Goal: Task Accomplishment & Management: Manage account settings

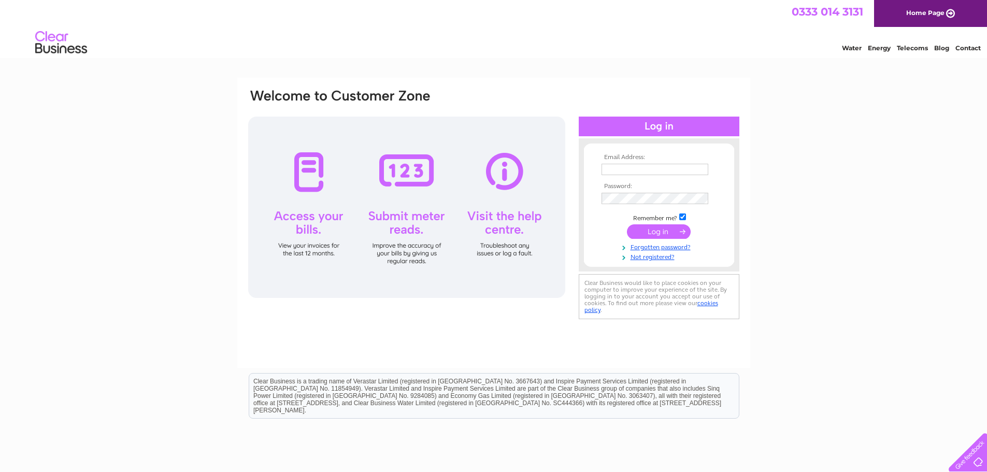
type input "accounts@imagescotland.com"
click at [641, 227] on input "submit" at bounding box center [659, 231] width 64 height 15
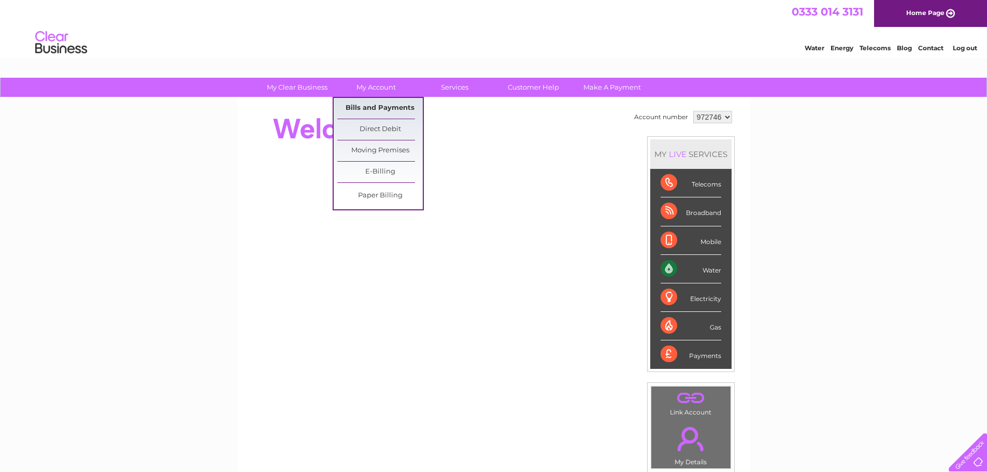
click at [385, 103] on link "Bills and Payments" at bounding box center [380, 108] width 86 height 21
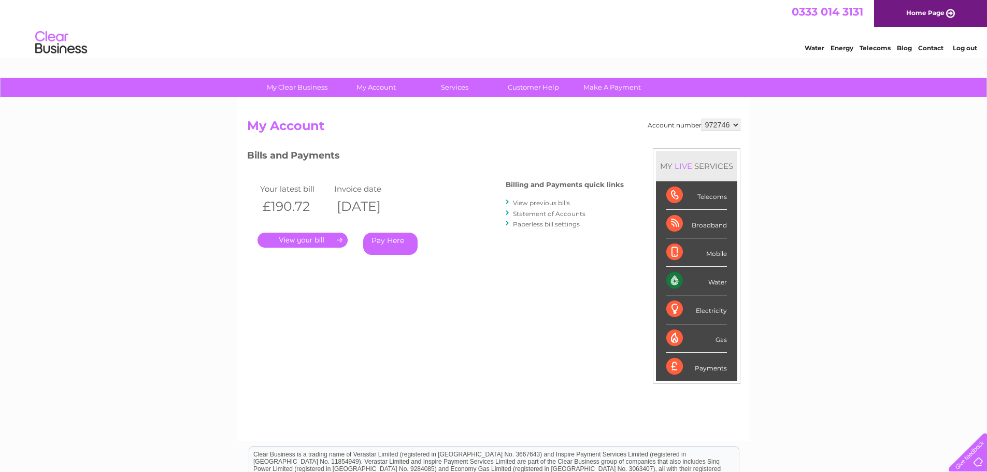
click at [323, 240] on link "." at bounding box center [303, 240] width 90 height 15
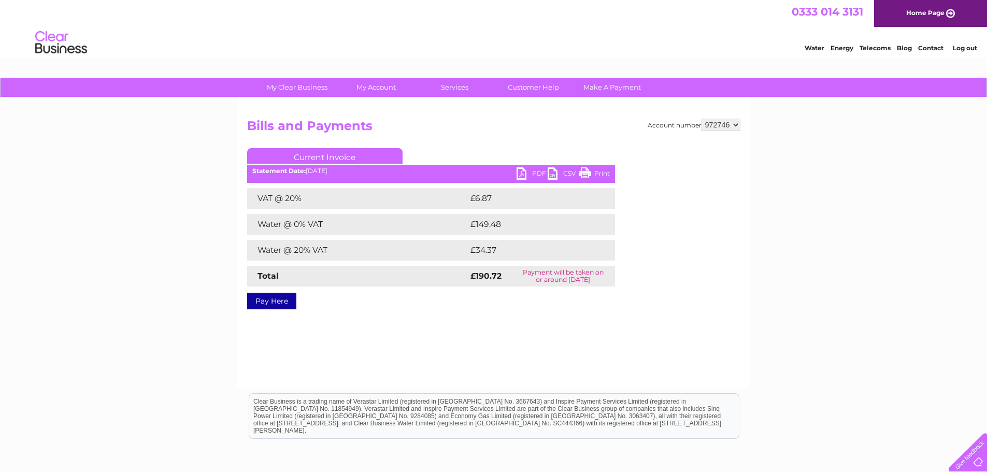
click at [523, 172] on link "PDF" at bounding box center [532, 174] width 31 height 15
